Goal: Task Accomplishment & Management: Complete application form

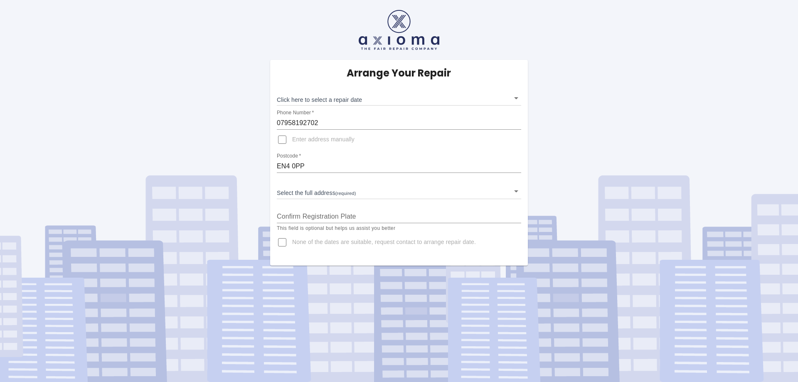
click at [330, 163] on input "EN4 0PP" at bounding box center [399, 166] width 244 height 13
drag, startPoint x: 330, startPoint y: 163, endPoint x: 227, endPoint y: 153, distance: 102.7
click at [227, 153] on div "Arrange Your Repair Click here to select a repair date ​ Phone Number   * 07958…" at bounding box center [399, 133] width 810 height 266
type input "n226xj"
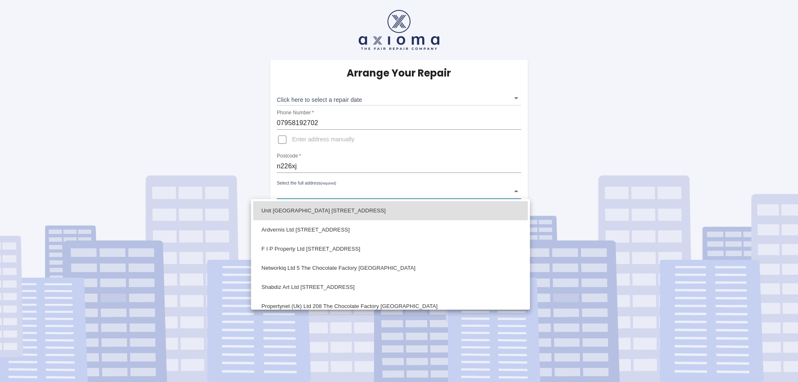
click at [318, 193] on body "Arrange Your Repair Click here to select a repair date ​ Phone Number   * 07958…" at bounding box center [399, 191] width 798 height 382
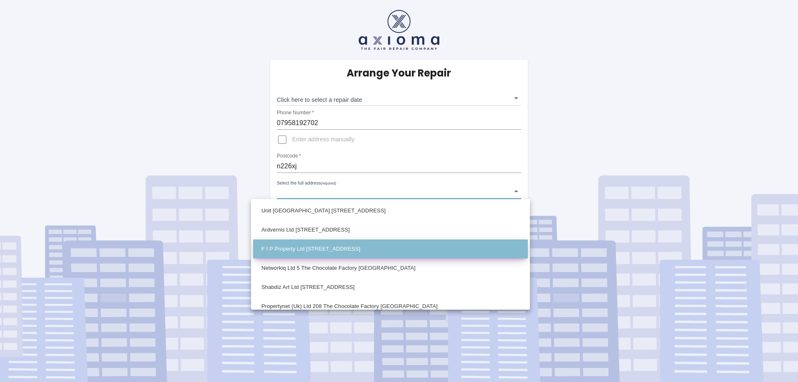
click at [353, 252] on li "F I P Property Ltd [STREET_ADDRESS]" at bounding box center [390, 248] width 275 height 19
type input "F I P Property Ltd [STREET_ADDRESS]"
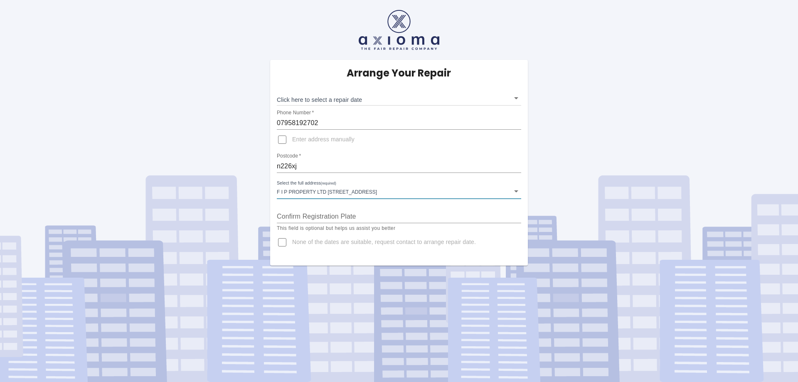
click at [345, 187] on body "Arrange Your Repair Click here to select a repair date ​ Phone Number   * 07958…" at bounding box center [399, 191] width 798 height 382
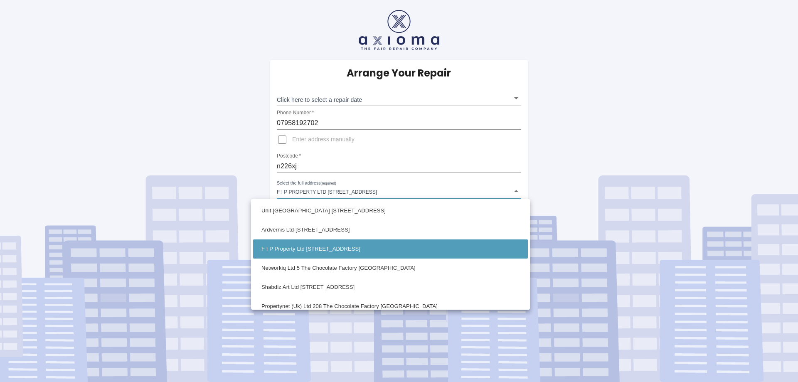
click at [345, 187] on div at bounding box center [399, 191] width 798 height 382
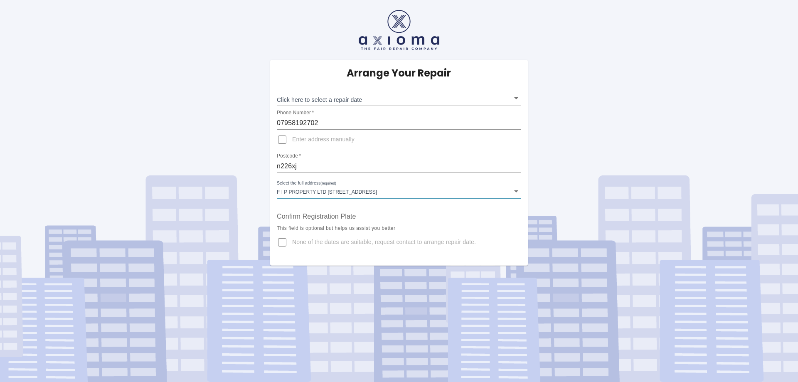
click at [511, 192] on body "Arrange Your Repair Click here to select a repair date ​ Phone Number   * 07958…" at bounding box center [399, 191] width 798 height 382
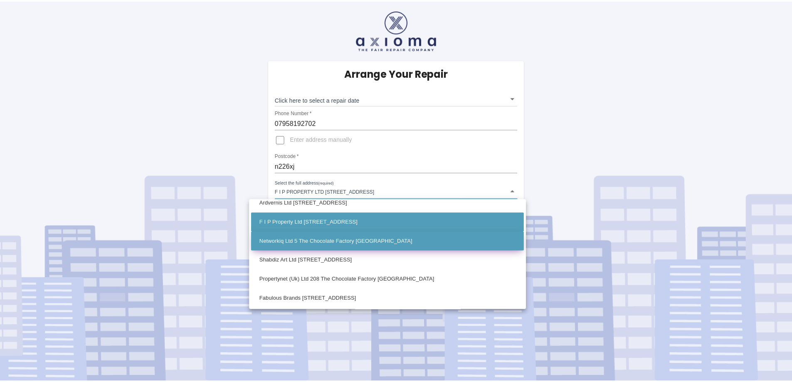
scroll to position [42, 0]
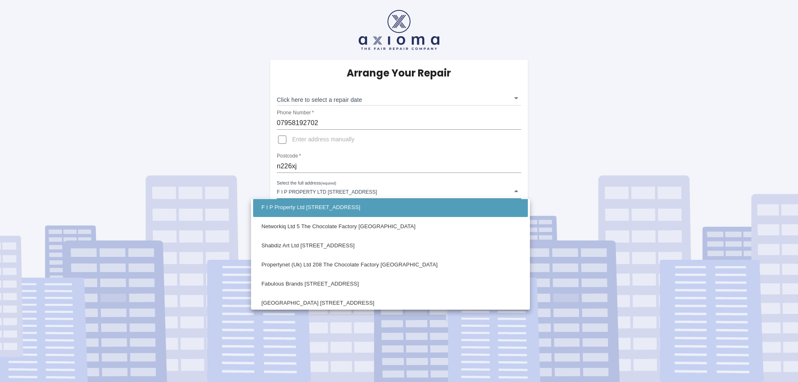
click at [535, 176] on div at bounding box center [399, 191] width 798 height 382
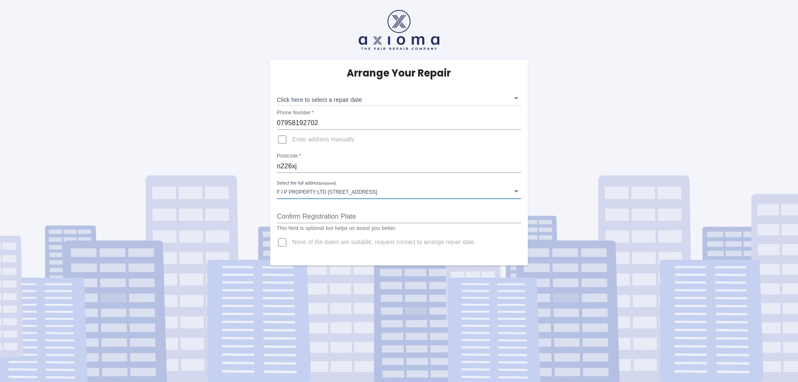
click at [285, 140] on input "Enter address manually" at bounding box center [282, 140] width 20 height 20
checkbox input "true"
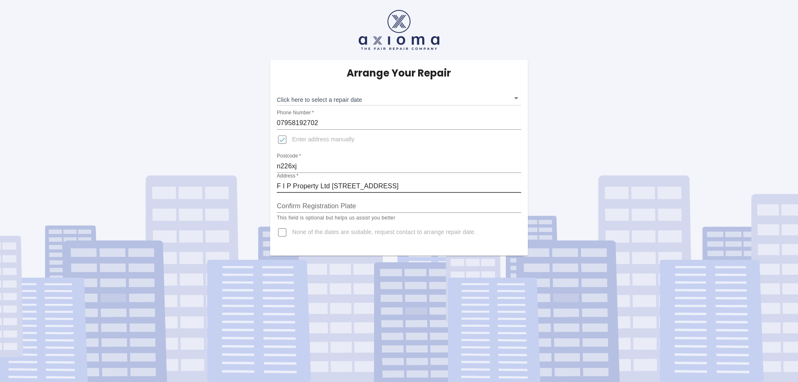
drag, startPoint x: 361, startPoint y: 184, endPoint x: 266, endPoint y: 186, distance: 94.3
click at [266, 186] on div "Arrange Your Repair Click here to select a repair date ​ Phone Number   * 07958…" at bounding box center [399, 158] width 270 height 196
type input "[GEOGRAPHIC_DATA], [STREET_ADDRESS]"
click at [363, 207] on input "Confirm Registration Plate" at bounding box center [399, 205] width 244 height 13
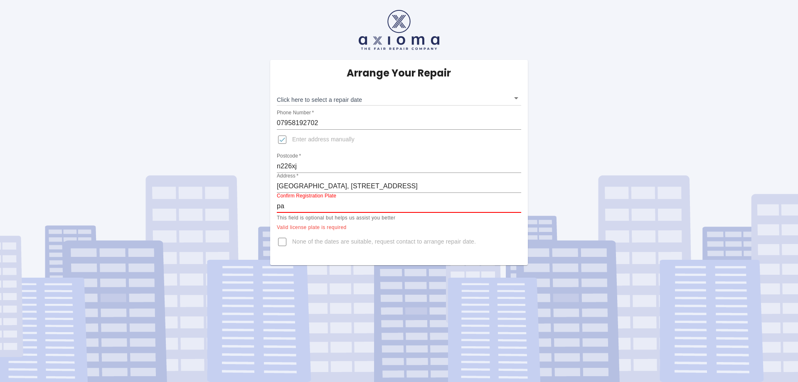
type input "p"
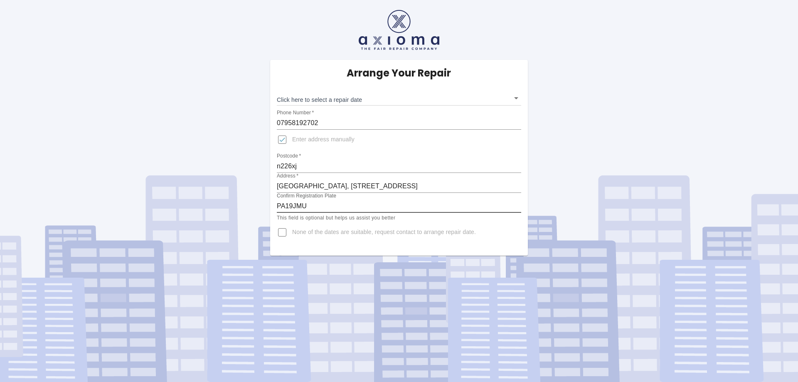
type input "PA19JMU"
click at [515, 96] on body "Arrange Your Repair Click here to select a repair date ​ Phone Number   * 07958…" at bounding box center [399, 191] width 798 height 382
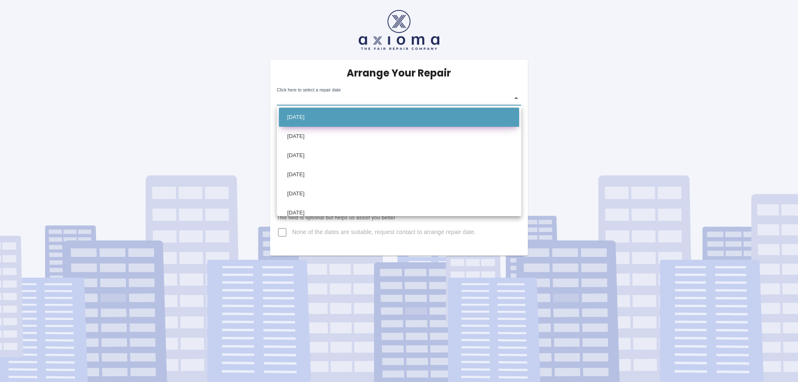
click at [318, 115] on li "[DATE]" at bounding box center [399, 117] width 240 height 19
type input "[DATE]T00:00:00.000Z"
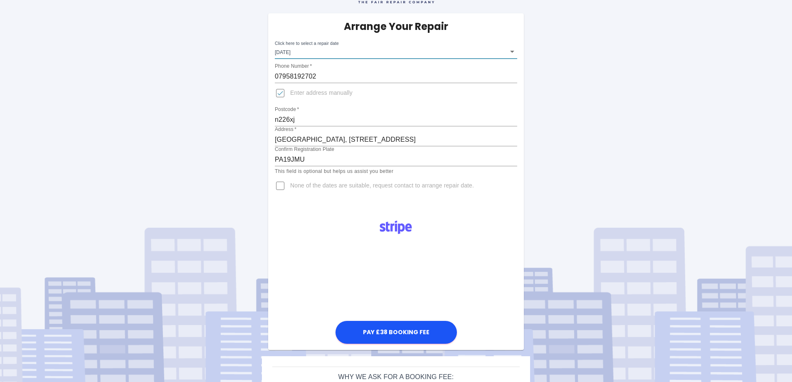
scroll to position [97, 0]
